Goal: Task Accomplishment & Management: Manage account settings

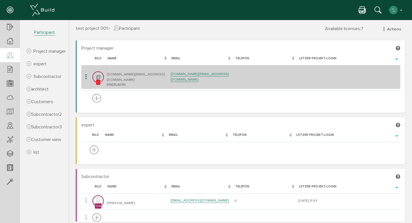
click at [86, 76] on icon at bounding box center [86, 77] width 7 height 8
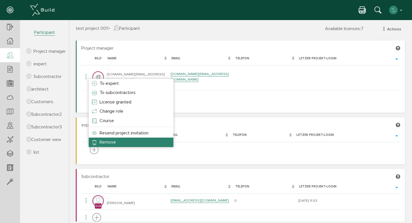
click at [164, 140] on li "Remove" at bounding box center [131, 141] width 85 height 9
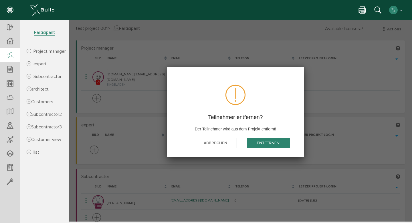
click at [277, 141] on button "Entfernen!" at bounding box center [268, 142] width 43 height 11
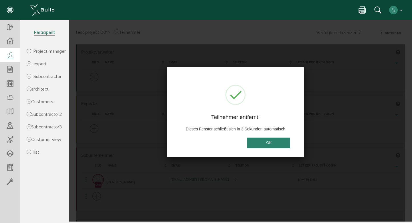
click at [277, 141] on button "OK" at bounding box center [268, 142] width 43 height 11
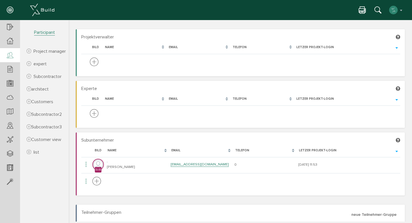
scroll to position [16, 0]
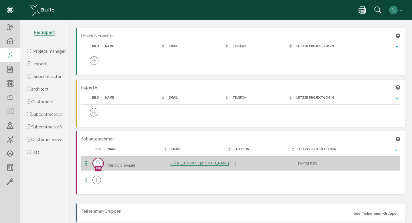
click at [87, 162] on icon at bounding box center [86, 163] width 7 height 8
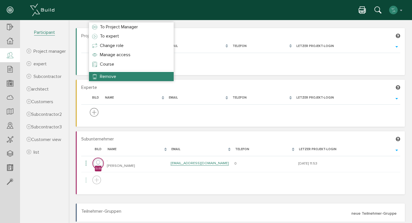
click at [127, 76] on li "Remove" at bounding box center [131, 76] width 85 height 9
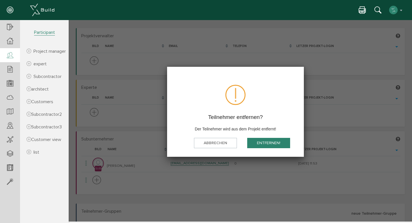
click at [254, 142] on button "Entfernen!" at bounding box center [268, 142] width 43 height 11
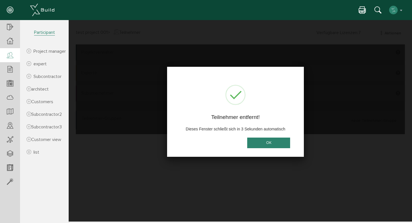
click at [254, 142] on button "OK" at bounding box center [268, 142] width 43 height 11
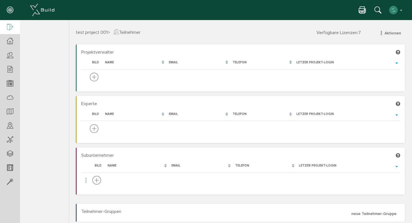
click at [7, 27] on icon at bounding box center [10, 27] width 6 height 8
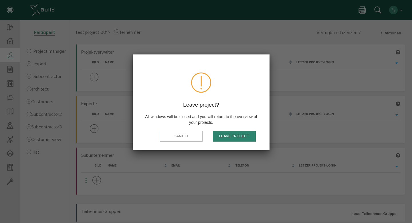
click at [234, 138] on font "Leave project" at bounding box center [234, 136] width 30 height 5
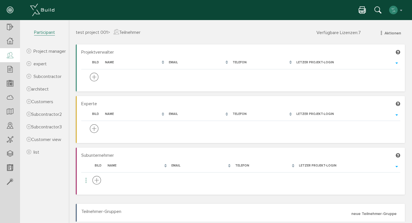
scroll to position [3, 0]
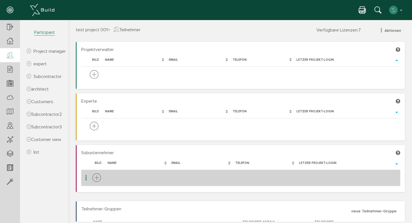
click at [86, 182] on icon at bounding box center [86, 178] width 7 height 8
click at [86, 176] on icon at bounding box center [86, 178] width 7 height 8
click at [95, 178] on icon at bounding box center [96, 178] width 9 height 11
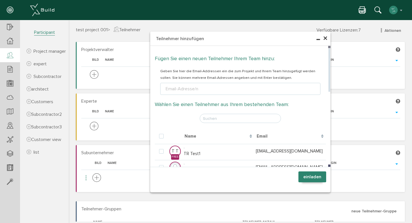
click at [204, 119] on input "text" at bounding box center [240, 118] width 81 height 9
click at [197, 90] on div "Email-Adresse/n" at bounding box center [182, 88] width 35 height 7
type input "y"
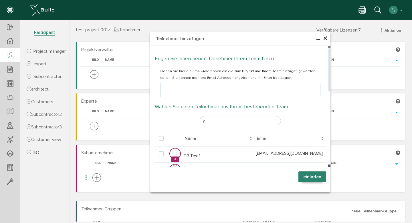
click at [215, 116] on input "y" at bounding box center [240, 120] width 81 height 9
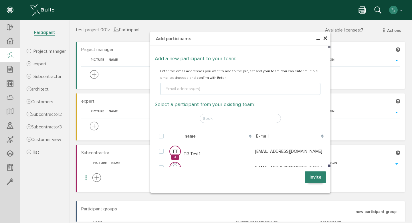
click at [211, 91] on ul "Email address(es)" at bounding box center [240, 89] width 160 height 12
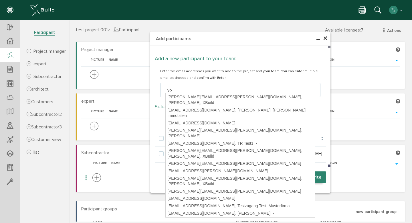
type input "you"
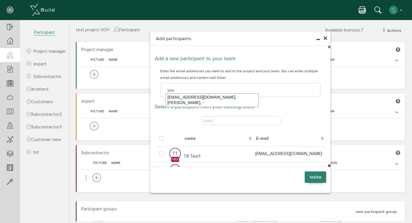
click at [192, 98] on div "[EMAIL_ADDRESS][DOMAIN_NAME], [PERSON_NAME], -" at bounding box center [212, 99] width 93 height 13
type textarea "[EMAIL_ADDRESS][DOMAIN_NAME]"
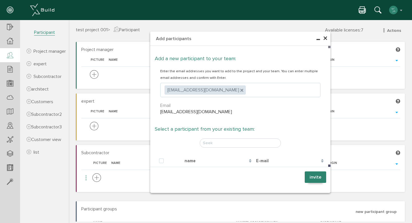
click at [310, 177] on font "invite" at bounding box center [316, 177] width 12 height 6
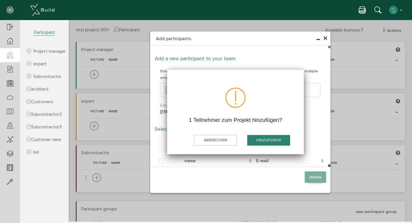
scroll to position [0, 0]
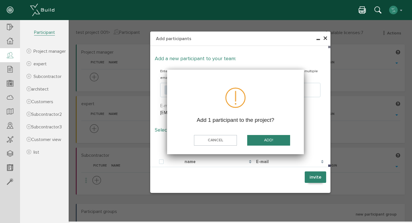
click at [261, 142] on button "add!" at bounding box center [268, 140] width 43 height 11
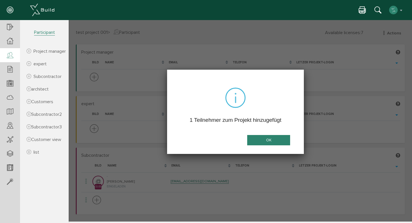
click at [261, 142] on button "OK" at bounding box center [268, 140] width 43 height 11
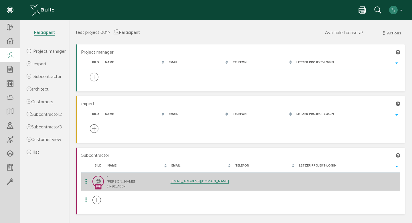
click at [87, 183] on icon at bounding box center [86, 181] width 7 height 8
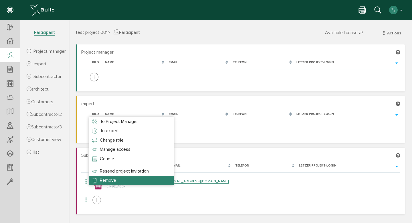
click at [105, 177] on font "Remove" at bounding box center [108, 180] width 16 height 6
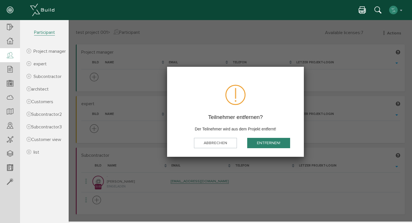
click at [258, 142] on button "Entfernen!" at bounding box center [268, 142] width 43 height 11
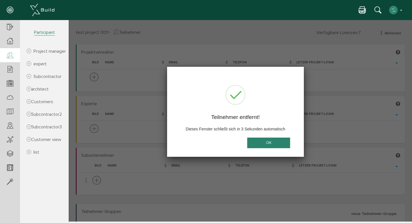
click at [285, 145] on button "OK" at bounding box center [268, 142] width 43 height 11
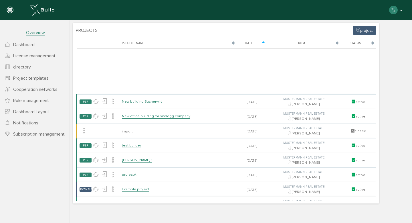
click at [395, 10] on img "button" at bounding box center [393, 9] width 9 height 9
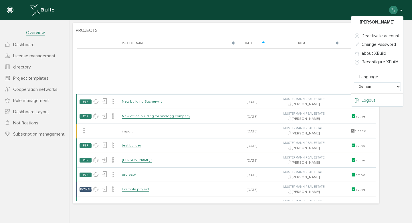
click at [378, 98] on link "Logout" at bounding box center [377, 100] width 52 height 9
